Goal: Check status: Check status

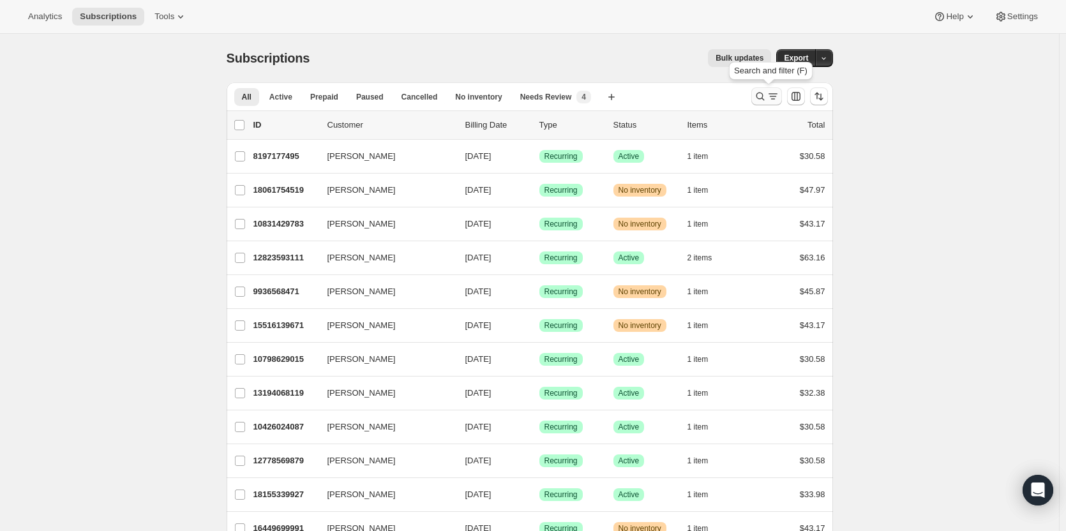
click at [766, 100] on icon "Search and filter results" at bounding box center [760, 96] width 13 height 13
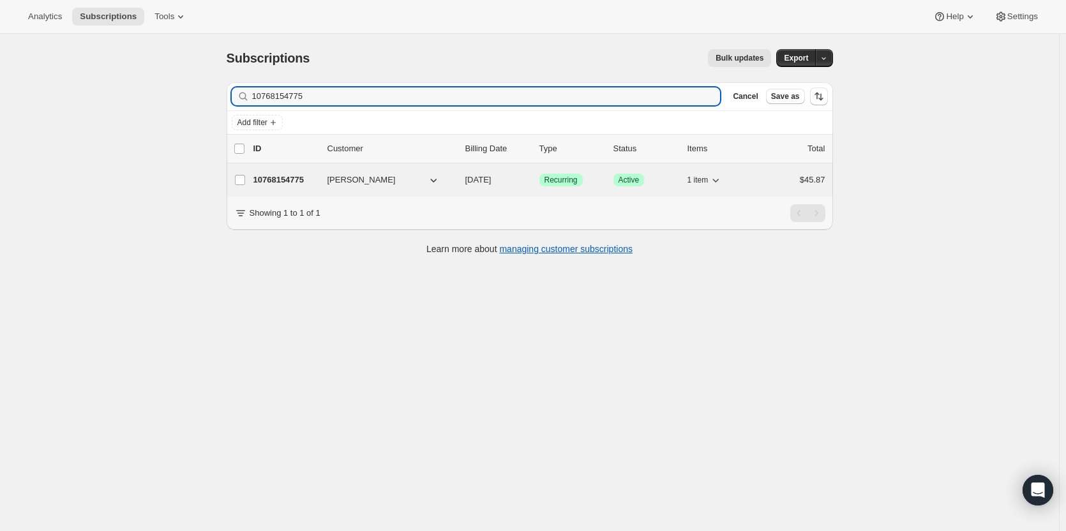
type input "10768154775"
click at [292, 183] on p "10768154775" at bounding box center [285, 180] width 64 height 13
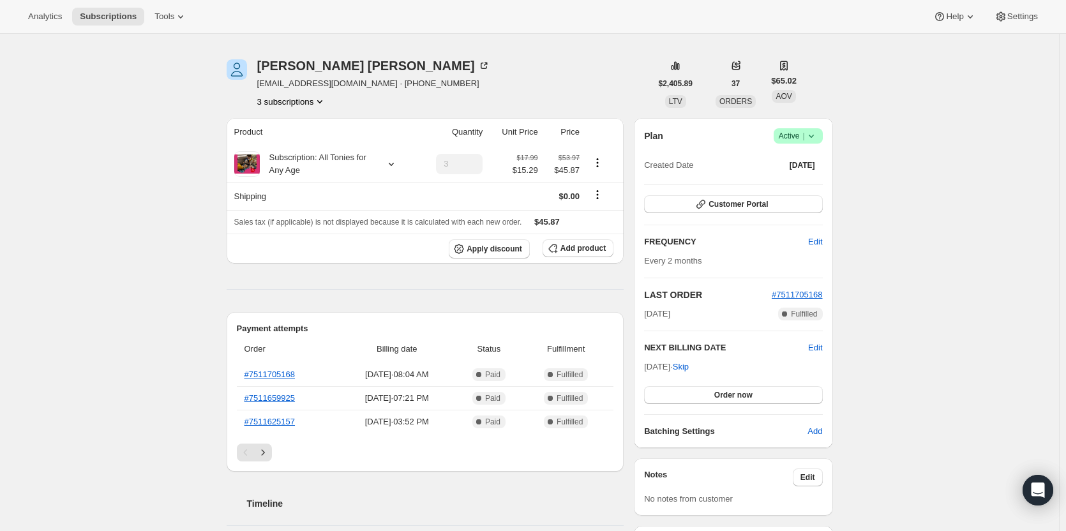
scroll to position [64, 0]
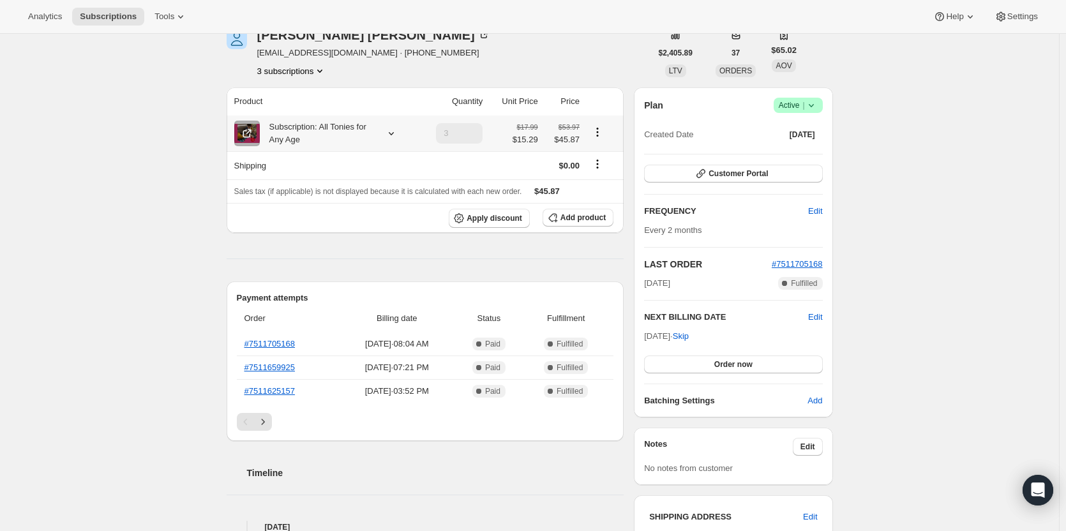
click at [392, 135] on icon at bounding box center [391, 133] width 13 height 13
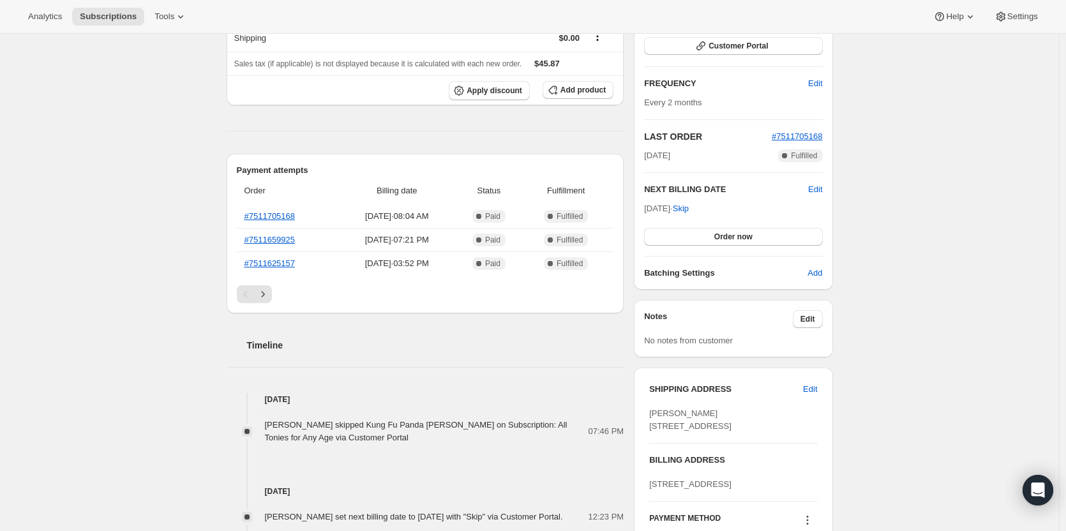
scroll to position [0, 0]
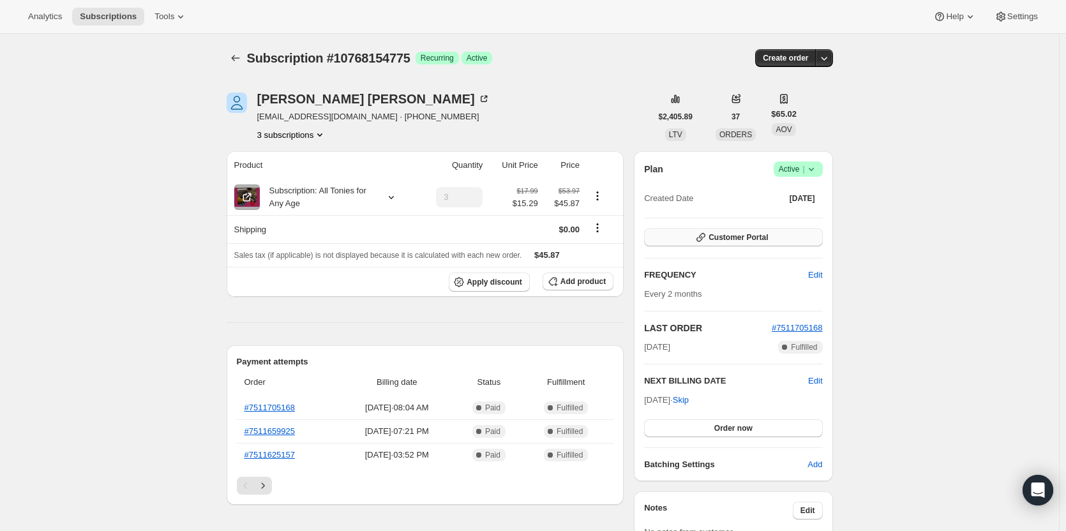
click at [729, 234] on span "Customer Portal" at bounding box center [737, 237] width 59 height 10
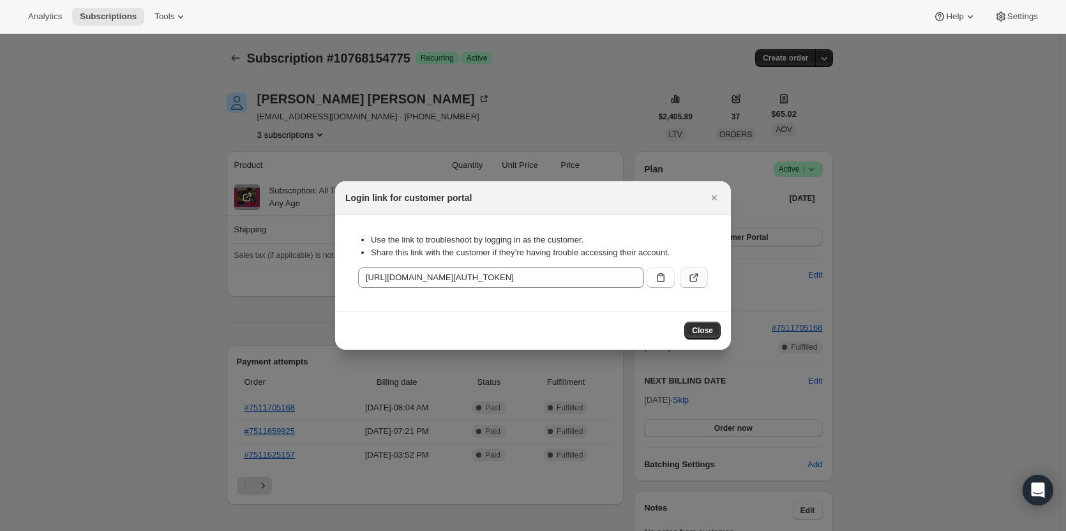
click at [698, 276] on icon ":rcc:" at bounding box center [695, 276] width 5 height 5
click at [721, 199] on button "Close" at bounding box center [714, 198] width 18 height 18
